Goal: Task Accomplishment & Management: Use online tool/utility

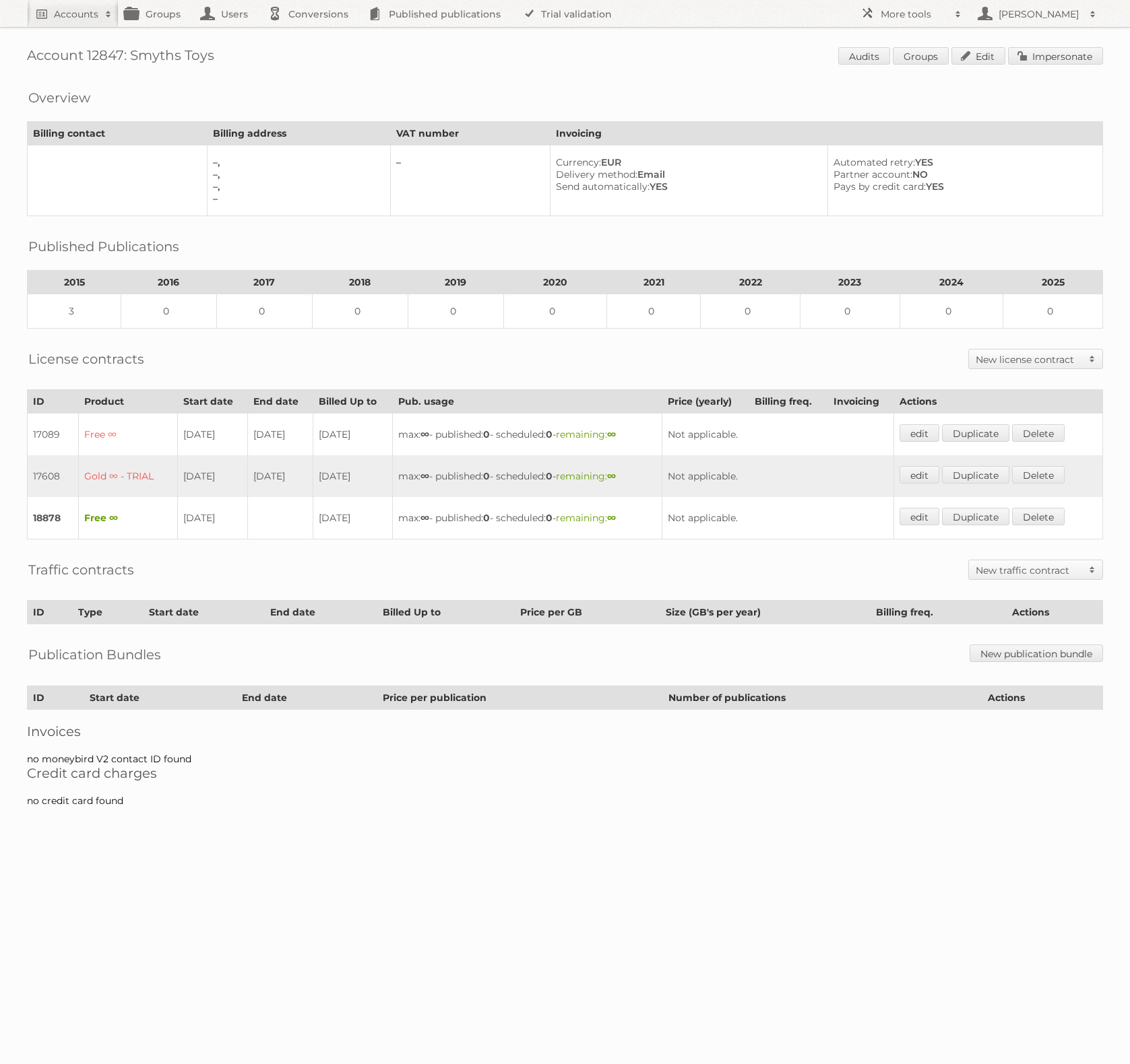
click at [667, 893] on body "Accounts Search Advanced Search Create new account Groups Users Conversions Pub…" at bounding box center [565, 532] width 1130 height 1064
click at [736, 930] on body "Accounts Search Advanced Search Create new account Groups Users Conversions Pub…" at bounding box center [565, 532] width 1130 height 1064
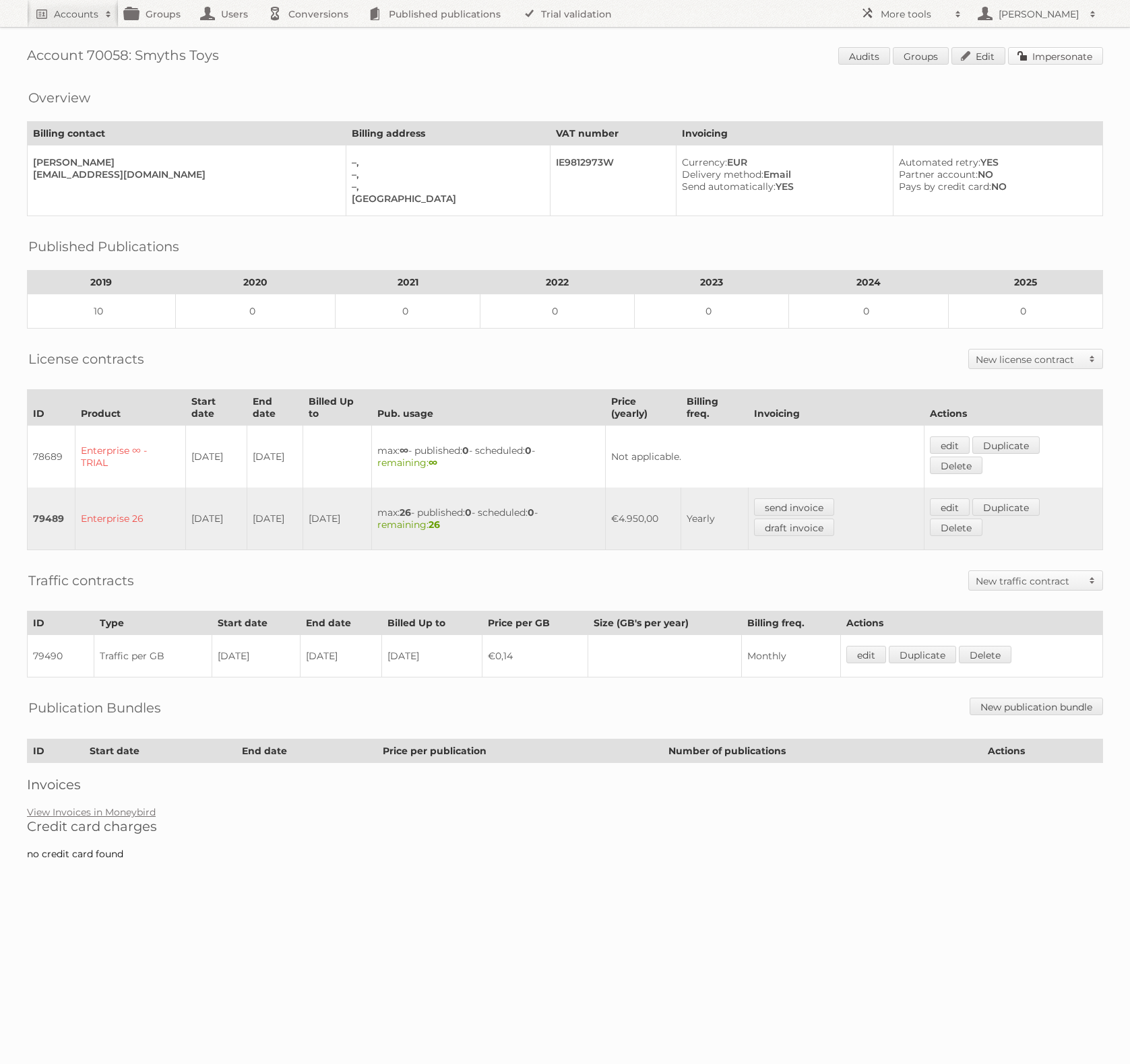
click at [1057, 60] on link "Impersonate" at bounding box center [1055, 56] width 95 height 18
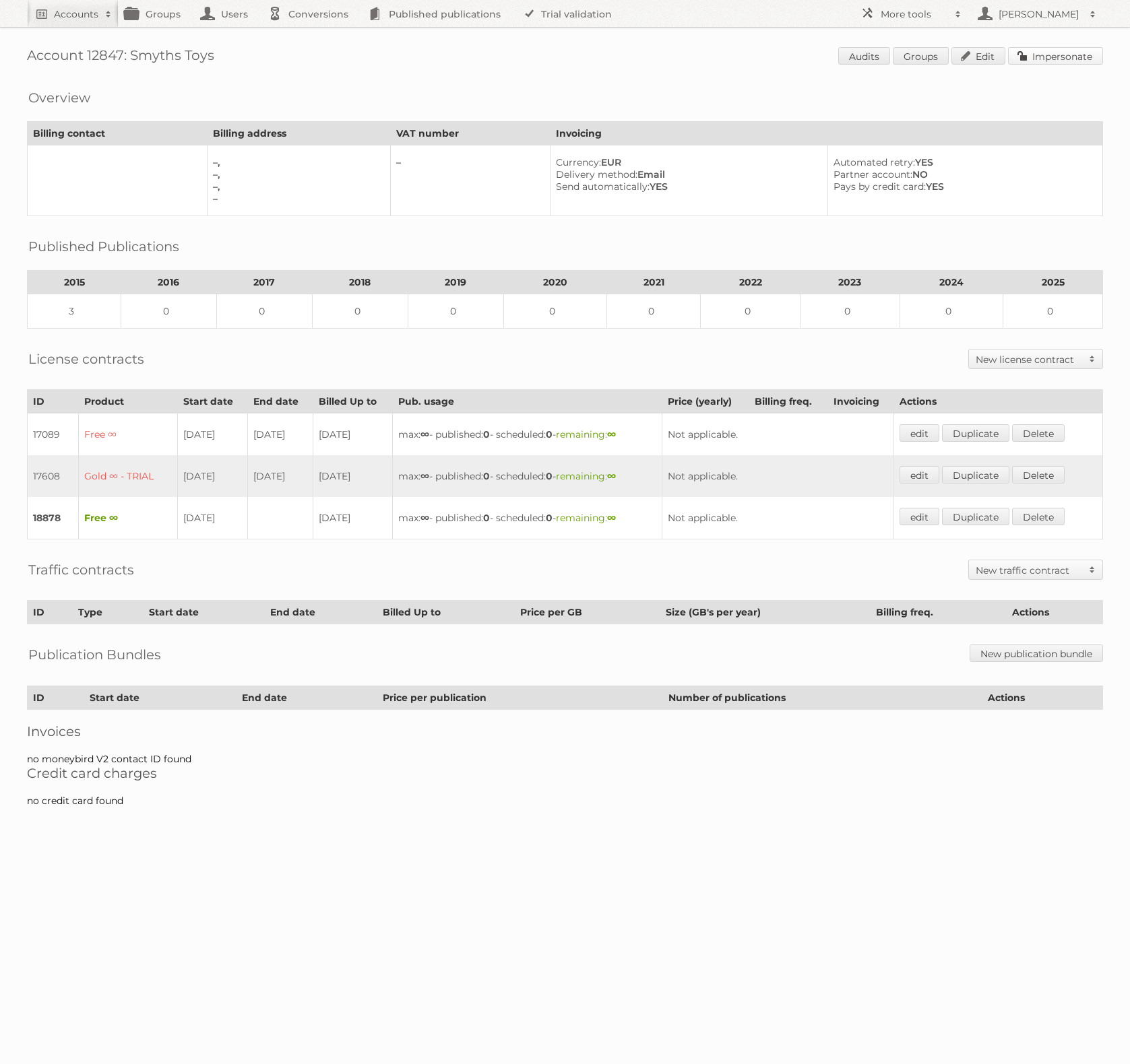
click at [1026, 51] on link "Impersonate" at bounding box center [1055, 56] width 95 height 18
click at [633, 868] on body "Accounts Search Advanced Search Create new account Groups Users Conversions Pub…" at bounding box center [565, 532] width 1130 height 1064
